Goal: Transaction & Acquisition: Purchase product/service

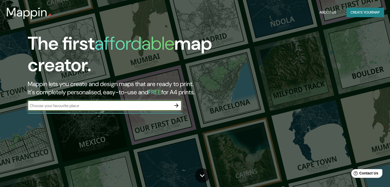
click at [179, 105] on button "button" at bounding box center [176, 105] width 10 height 10
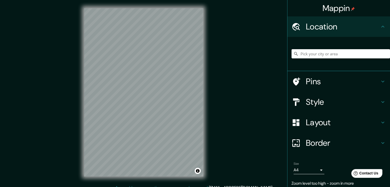
click at [306, 53] on input "Pick your city or area" at bounding box center [340, 53] width 98 height 9
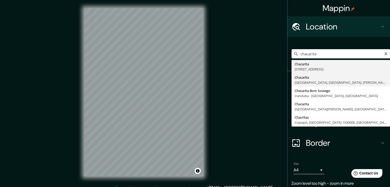
type input "[STREET_ADDRESS]"
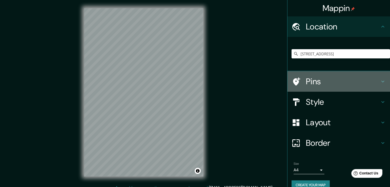
click at [350, 88] on div "Pins" at bounding box center [338, 81] width 103 height 21
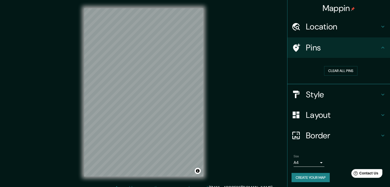
click at [329, 99] on div "Style" at bounding box center [338, 94] width 103 height 21
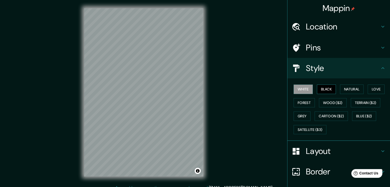
click at [321, 87] on button "Black" at bounding box center [326, 89] width 19 height 9
click at [303, 101] on button "Forest" at bounding box center [304, 102] width 21 height 9
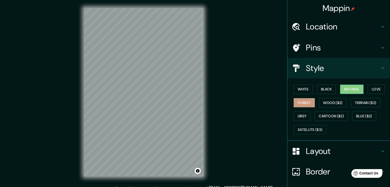
click at [345, 87] on button "Natural" at bounding box center [352, 89] width 24 height 9
click at [374, 89] on button "Love" at bounding box center [376, 89] width 17 height 9
click at [302, 102] on button "Forest" at bounding box center [304, 102] width 21 height 9
click at [326, 102] on button "Wood ($2)" at bounding box center [333, 102] width 28 height 9
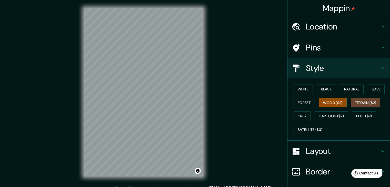
click at [367, 102] on button "Terrain ($2)" at bounding box center [366, 102] width 30 height 9
click at [301, 117] on button "Grey" at bounding box center [302, 116] width 17 height 9
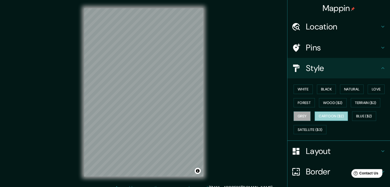
click at [331, 114] on button "Cartoon ($2)" at bounding box center [331, 116] width 33 height 9
click at [372, 116] on button "Blue ($2)" at bounding box center [364, 116] width 24 height 9
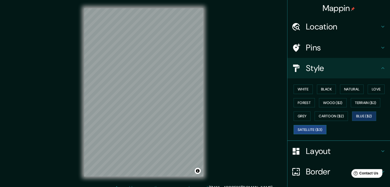
click at [312, 130] on button "Satellite ($3)" at bounding box center [310, 129] width 33 height 9
click at [326, 90] on button "Black" at bounding box center [326, 89] width 19 height 9
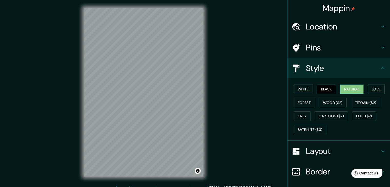
click at [355, 92] on button "Natural" at bounding box center [352, 89] width 24 height 9
click at [294, 86] on button "White" at bounding box center [303, 89] width 19 height 9
click at [343, 85] on button "Natural" at bounding box center [352, 89] width 24 height 9
click at [329, 88] on button "Black" at bounding box center [326, 89] width 19 height 9
click at [305, 88] on button "White" at bounding box center [303, 89] width 19 height 9
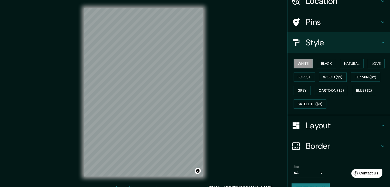
click at [325, 128] on h4 "Layout" at bounding box center [343, 125] width 74 height 10
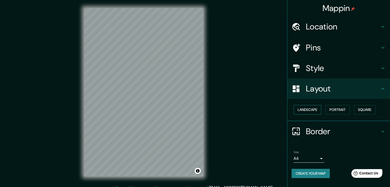
click at [311, 111] on button "Landscape" at bounding box center [308, 109] width 28 height 9
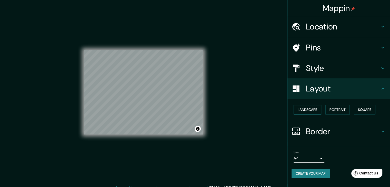
click at [311, 111] on button "Landscape" at bounding box center [308, 109] width 28 height 9
click at [341, 108] on button "Portrait" at bounding box center [337, 109] width 24 height 9
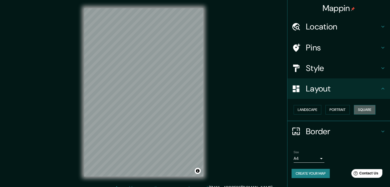
click at [364, 108] on button "Square" at bounding box center [365, 109] width 22 height 9
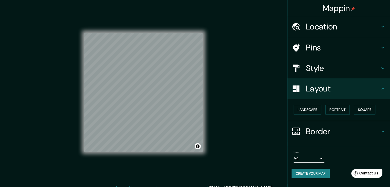
click at [337, 132] on h4 "Border" at bounding box center [343, 131] width 74 height 10
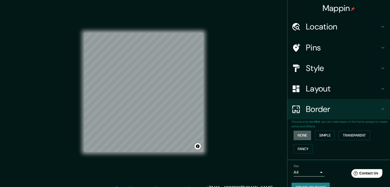
click at [303, 134] on button "None" at bounding box center [302, 135] width 17 height 9
click at [302, 134] on button "None" at bounding box center [302, 135] width 17 height 9
click at [315, 133] on button "Simple" at bounding box center [324, 135] width 19 height 9
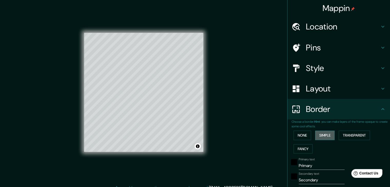
click at [317, 135] on button "Simple" at bounding box center [324, 135] width 19 height 9
type input "37"
click at [301, 135] on button "None" at bounding box center [302, 135] width 17 height 9
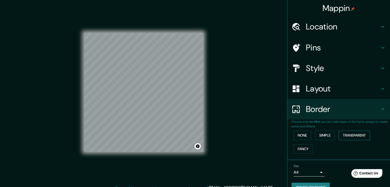
click at [360, 135] on button "Transparent" at bounding box center [354, 135] width 31 height 9
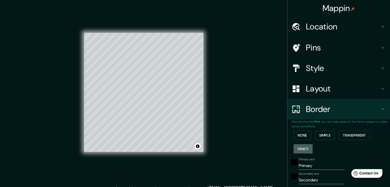
click at [304, 149] on button "Fancy" at bounding box center [303, 148] width 19 height 9
